Goal: Task Accomplishment & Management: Complete application form

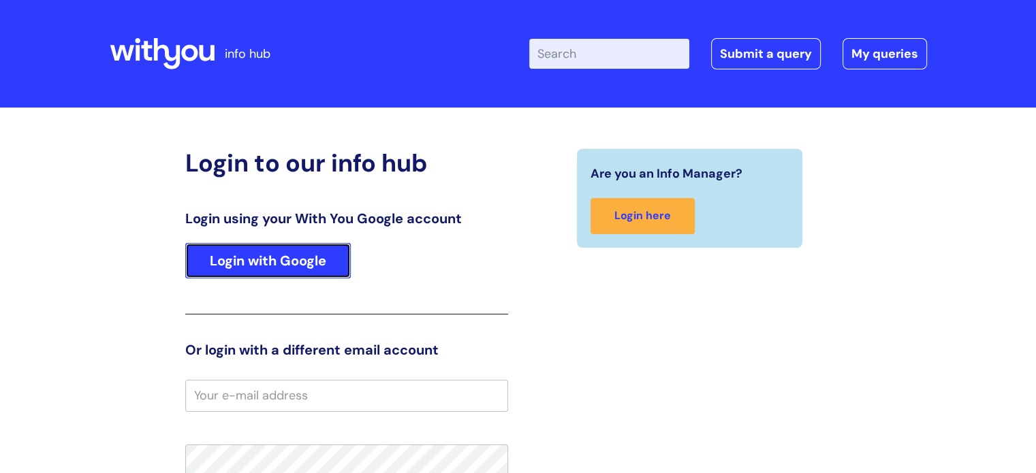
click at [256, 260] on link "Login with Google" at bounding box center [268, 260] width 166 height 35
click at [262, 262] on link "Login with Google" at bounding box center [268, 260] width 166 height 35
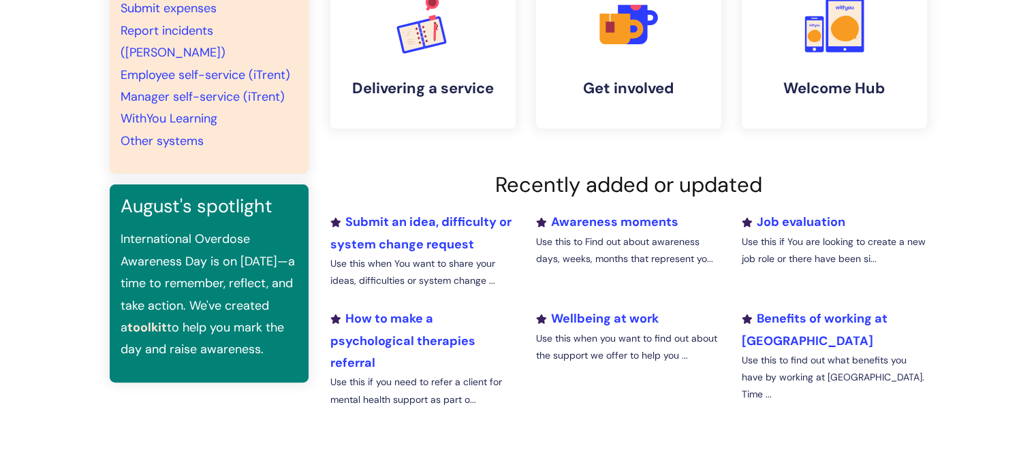
scroll to position [272, 0]
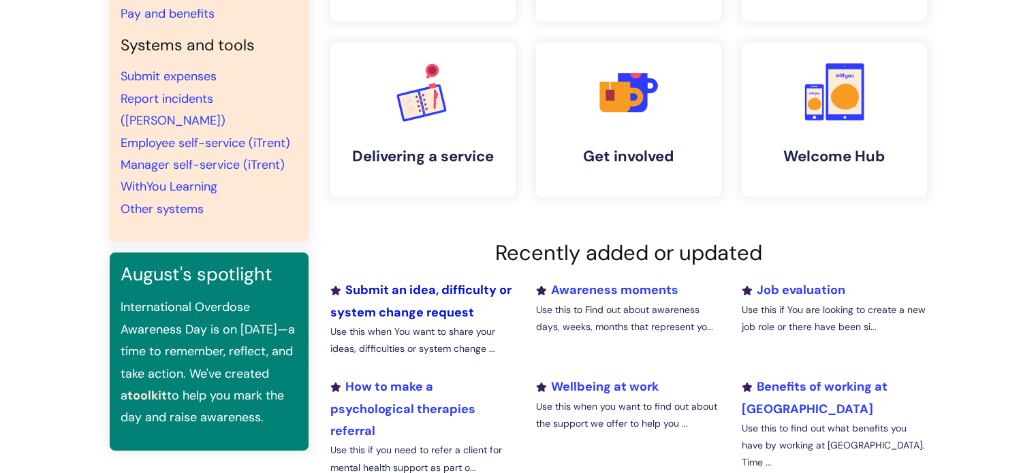
click at [444, 290] on link "Submit an idea, difficulty or system change request" at bounding box center [420, 301] width 181 height 38
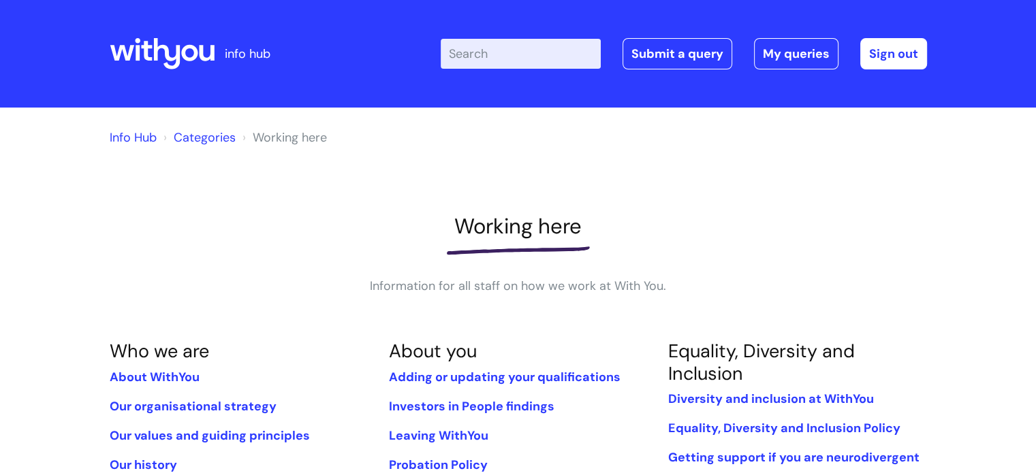
click at [485, 62] on input "Enter your search term here..." at bounding box center [521, 54] width 160 height 30
type input "raise a ticket"
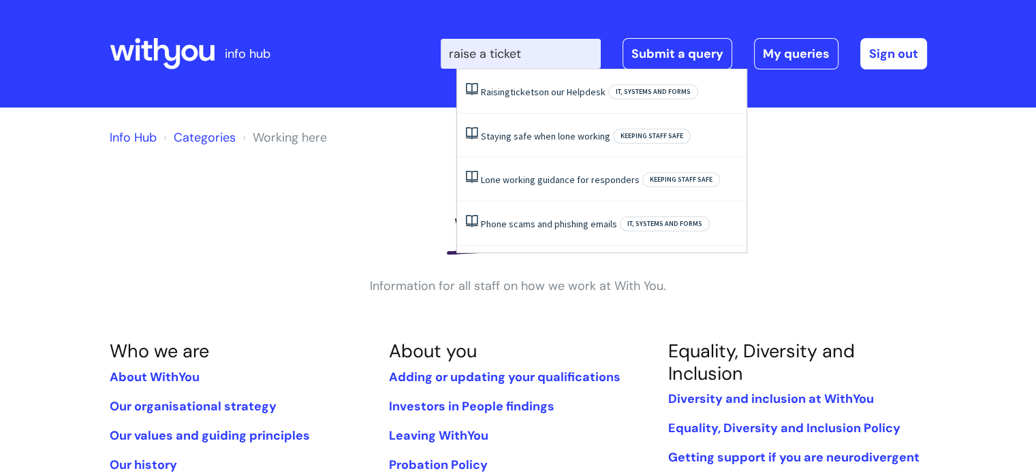
click at [563, 50] on input "raise a ticket" at bounding box center [521, 54] width 160 height 30
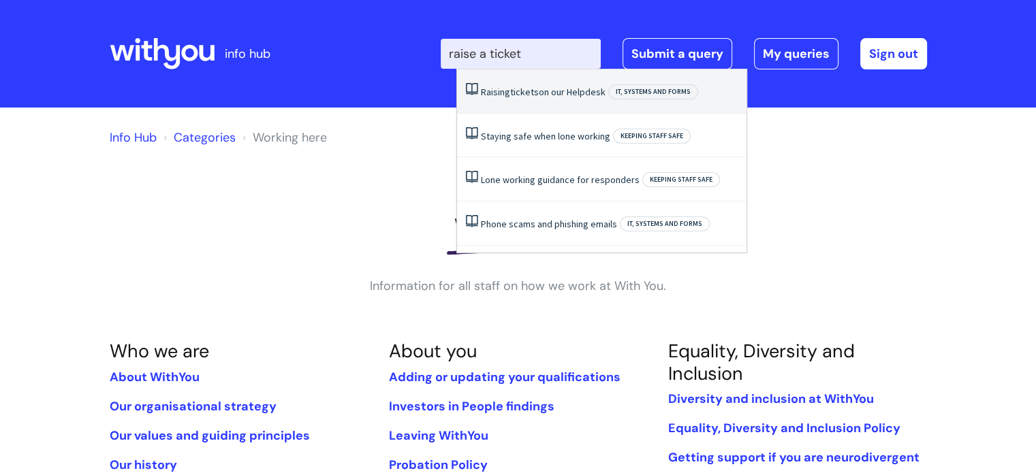
click at [616, 91] on span "IT, systems and forms" at bounding box center [653, 91] width 90 height 15
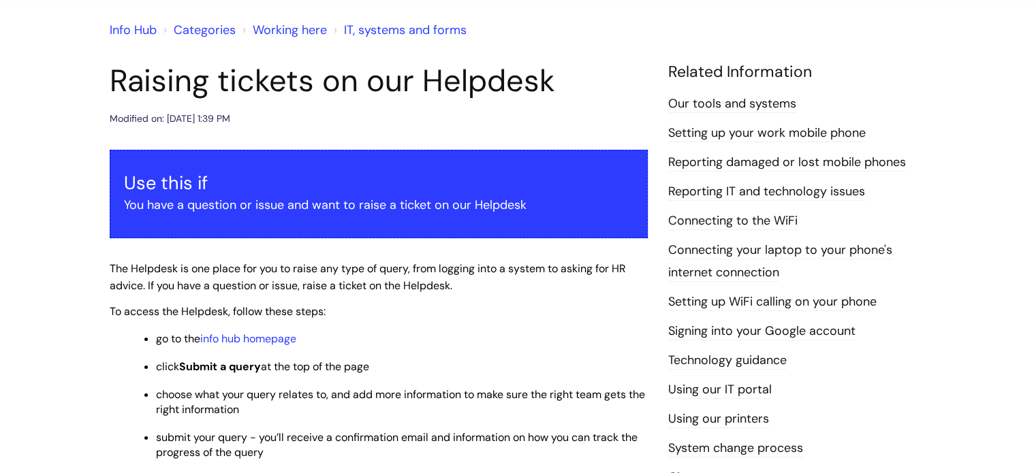
scroll to position [204, 0]
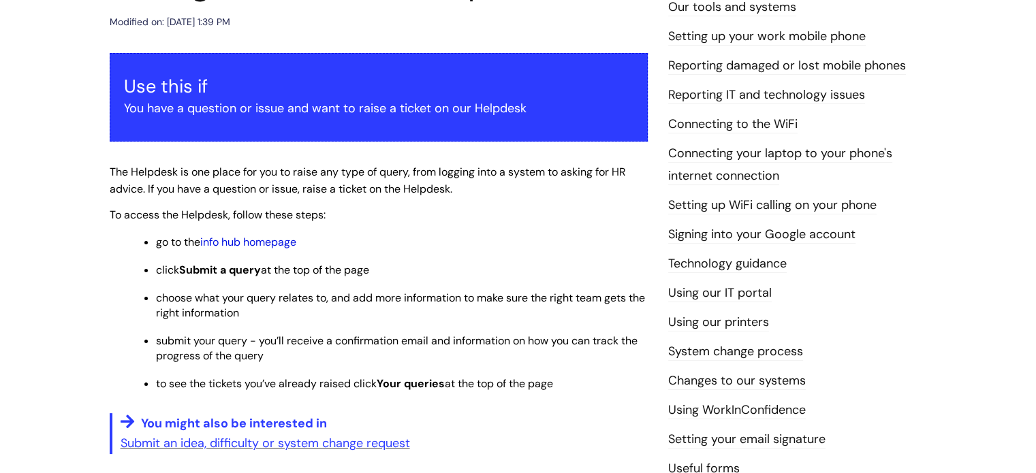
click at [242, 239] on link "info hub homepage" at bounding box center [248, 242] width 96 height 14
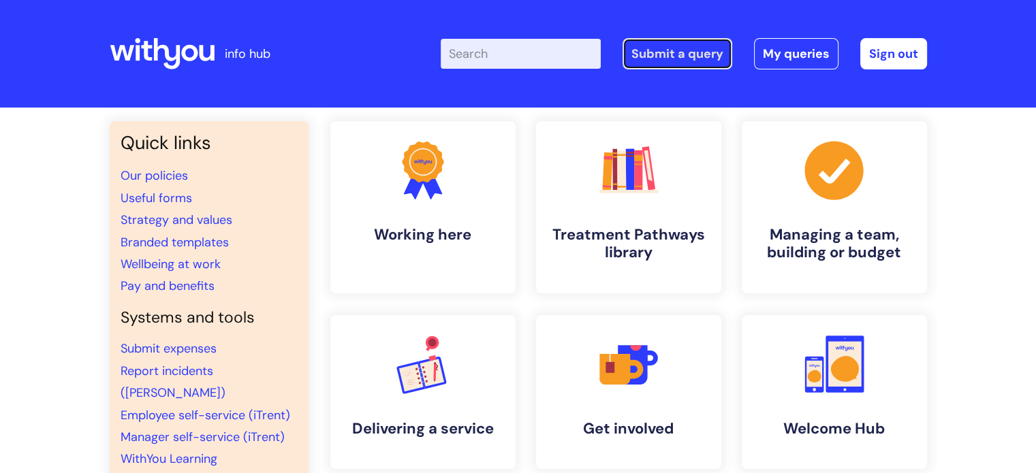
click at [676, 47] on link "Submit a query" at bounding box center [678, 53] width 110 height 31
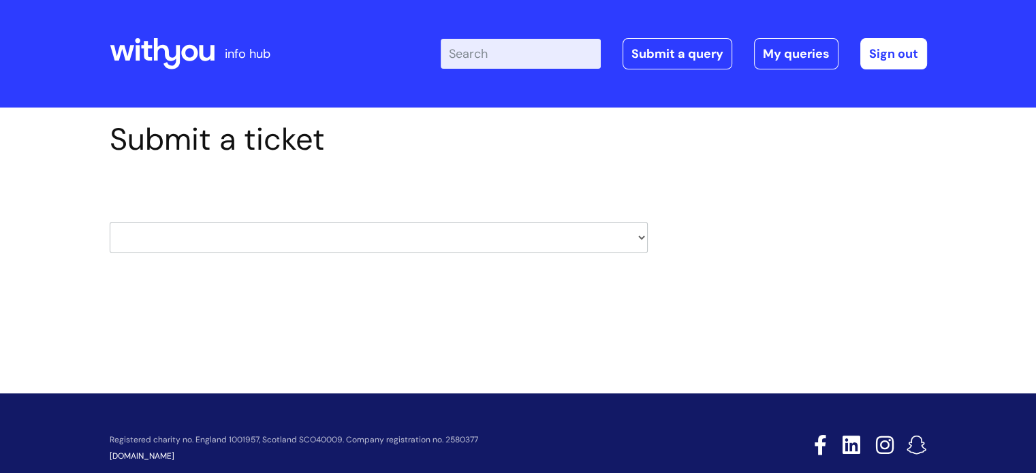
click at [638, 238] on select "HR / People IT and Support Clinical Drug Alerts Finance Accounts Data Support T…" at bounding box center [379, 237] width 538 height 31
select select "it_and_support"
click at [110, 222] on select "HR / People IT and Support Clinical Drug Alerts Finance Accounts Data Support T…" at bounding box center [379, 237] width 538 height 31
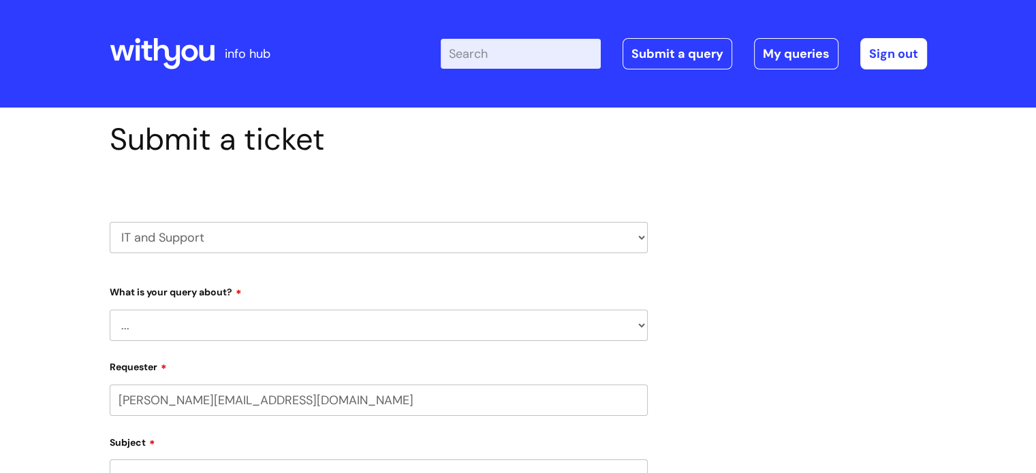
select select "80004157194"
click at [336, 324] on select "... Mobile Phone Reset & MFA Accounts, Starters and Leavers IT Hardware issue I…" at bounding box center [379, 325] width 538 height 31
select select "Mobile Phone Reset & MFA"
click at [110, 310] on select "... Mobile Phone Reset & MFA Accounts, Starters and Leavers IT Hardware issue I…" at bounding box center [379, 325] width 538 height 31
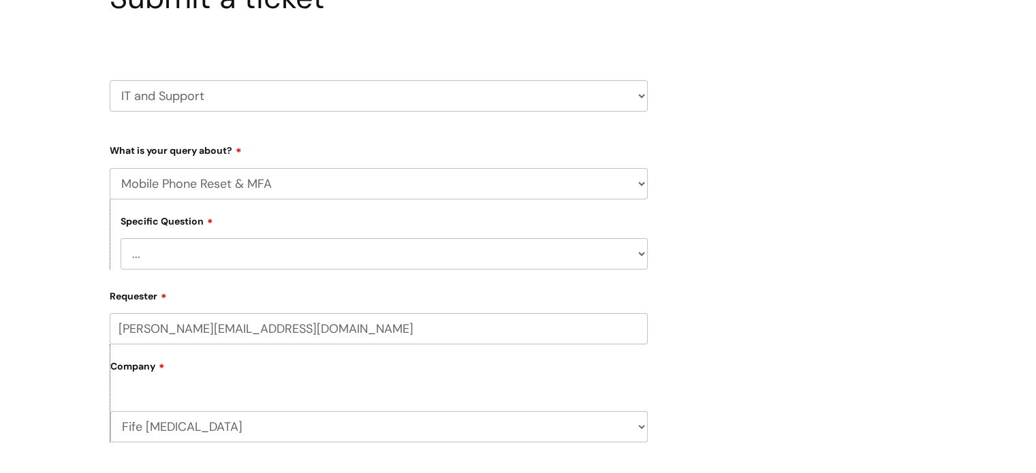
scroll to position [204, 0]
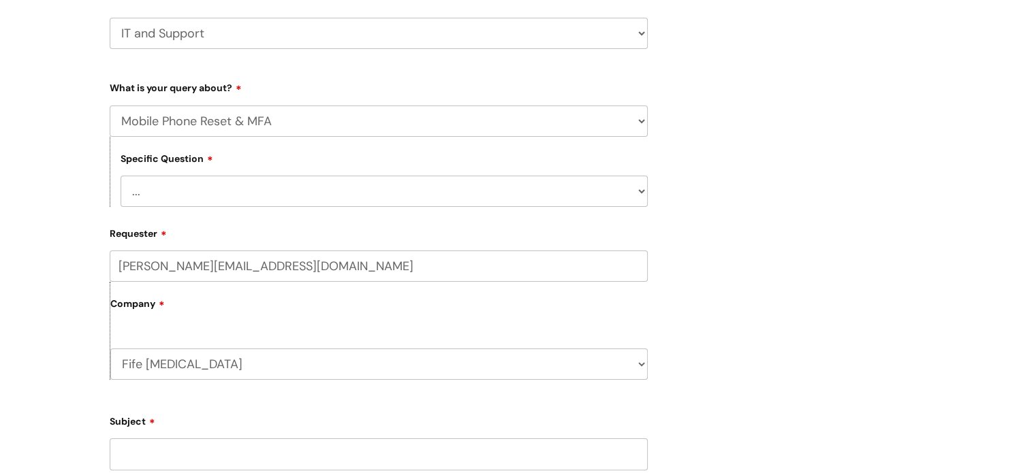
click at [305, 185] on select "... Support with Mobile Phone Reset & MFA" at bounding box center [384, 191] width 527 height 31
click at [56, 185] on div "Submit a ticket HR / People IT and Support Clinical Drug Alerts Finance Account…" at bounding box center [518, 403] width 1036 height 1001
click at [187, 125] on select "... Mobile Phone Reset & MFA Accounts, Starters and Leavers IT Hardware issue I…" at bounding box center [379, 121] width 538 height 31
click at [27, 117] on div "Submit a ticket HR / People IT and Support Clinical Drug Alerts Finance Account…" at bounding box center [518, 403] width 1036 height 1001
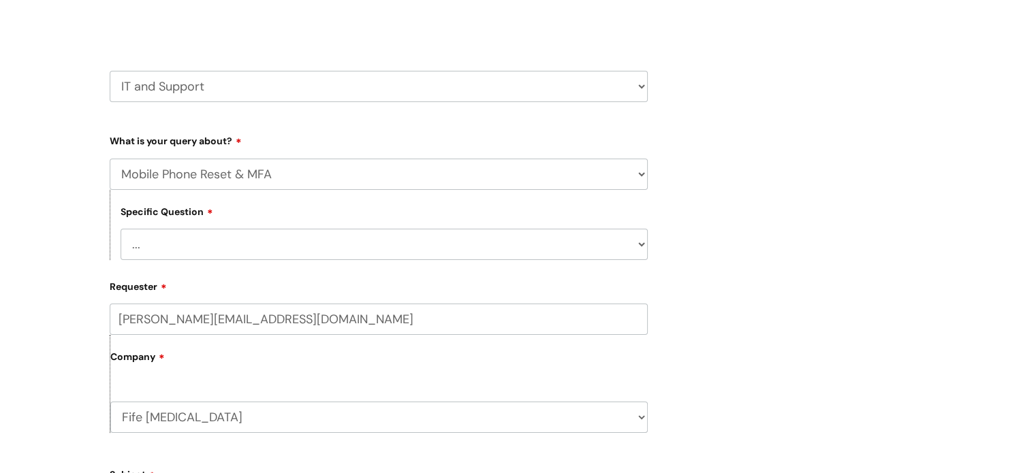
scroll to position [68, 0]
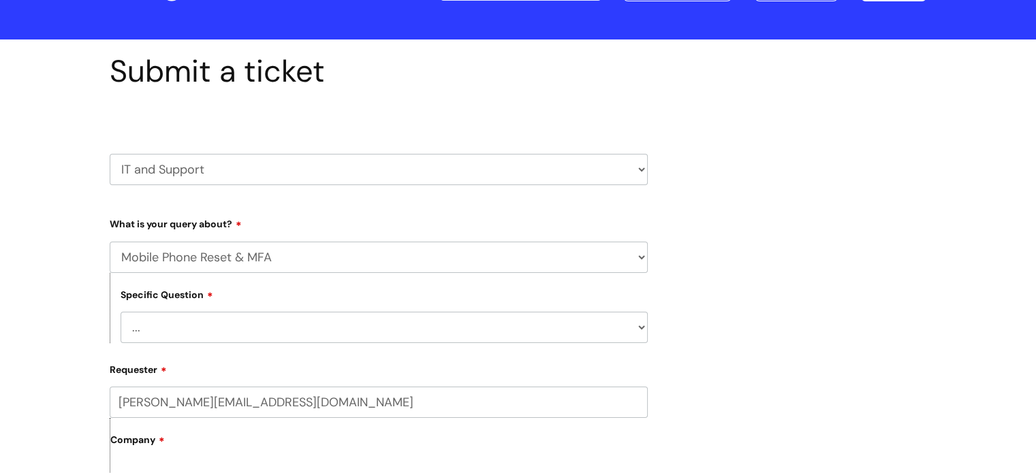
click at [207, 161] on select "HR / People IT and Support Clinical Drug Alerts Finance Accounts Data Support T…" at bounding box center [379, 169] width 538 height 31
